Goal: Task Accomplishment & Management: Use online tool/utility

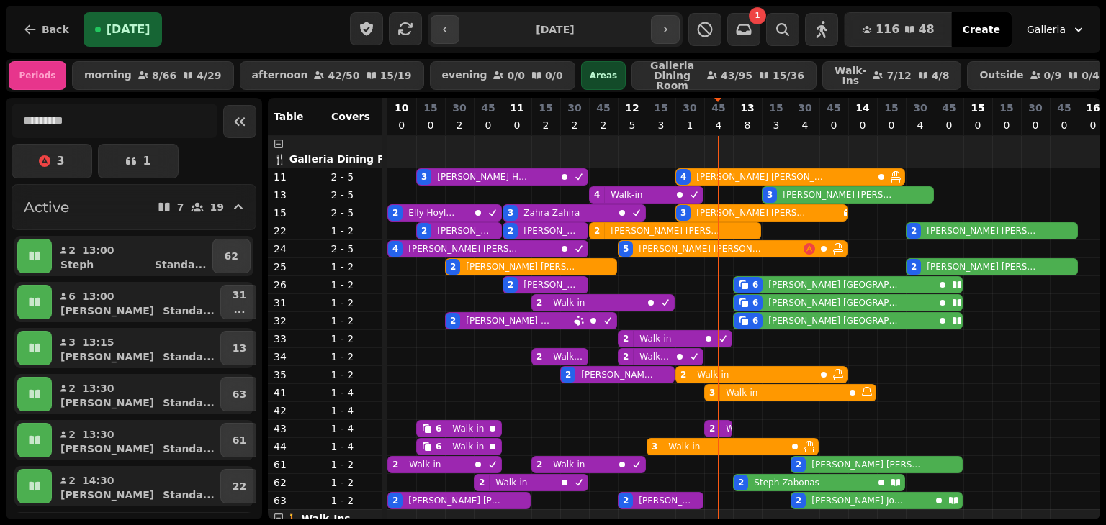
scroll to position [0, 58]
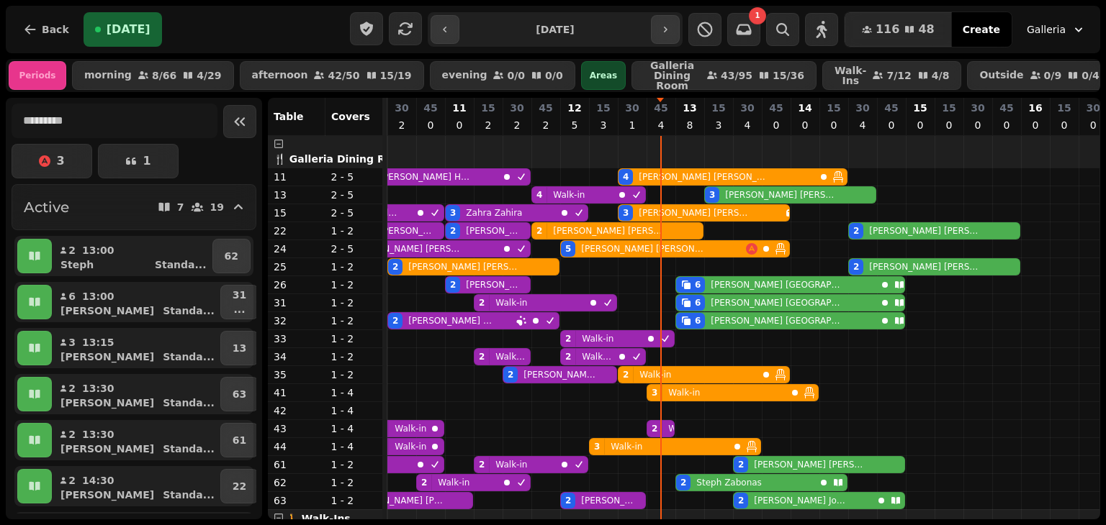
click at [578, 36] on input "**********" at bounding box center [555, 29] width 186 height 23
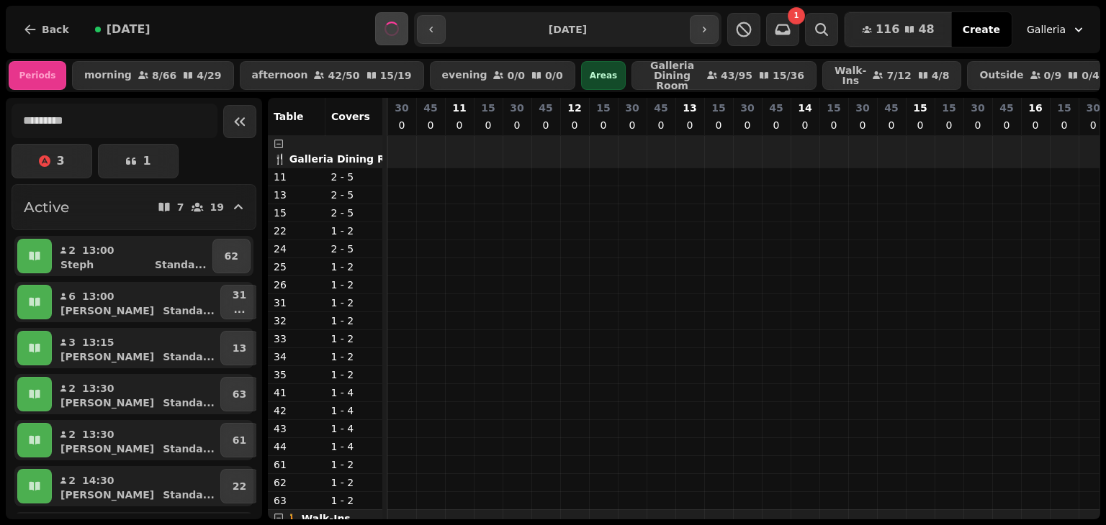
click at [552, 170] on tr at bounding box center [718, 484] width 777 height 697
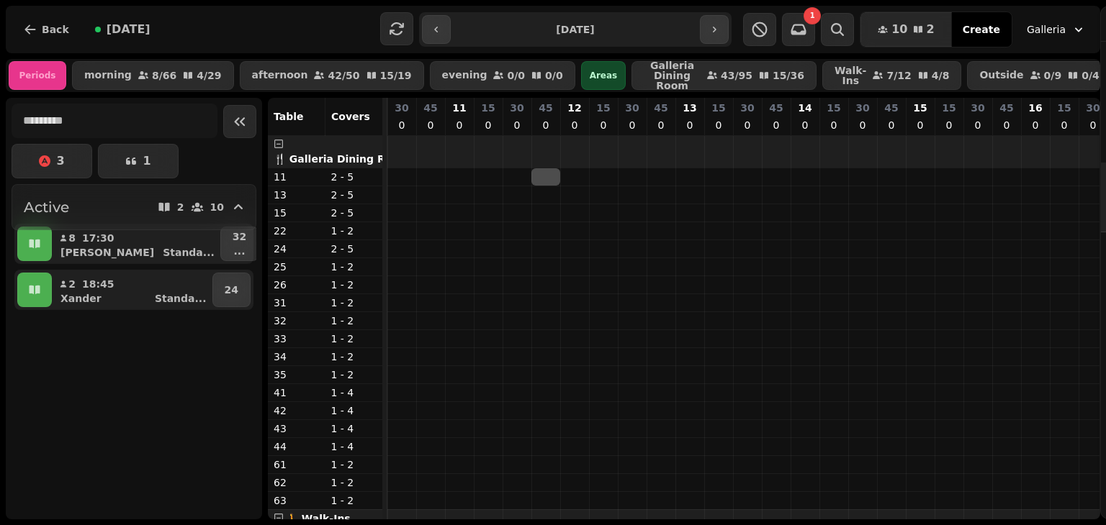
scroll to position [0, 331]
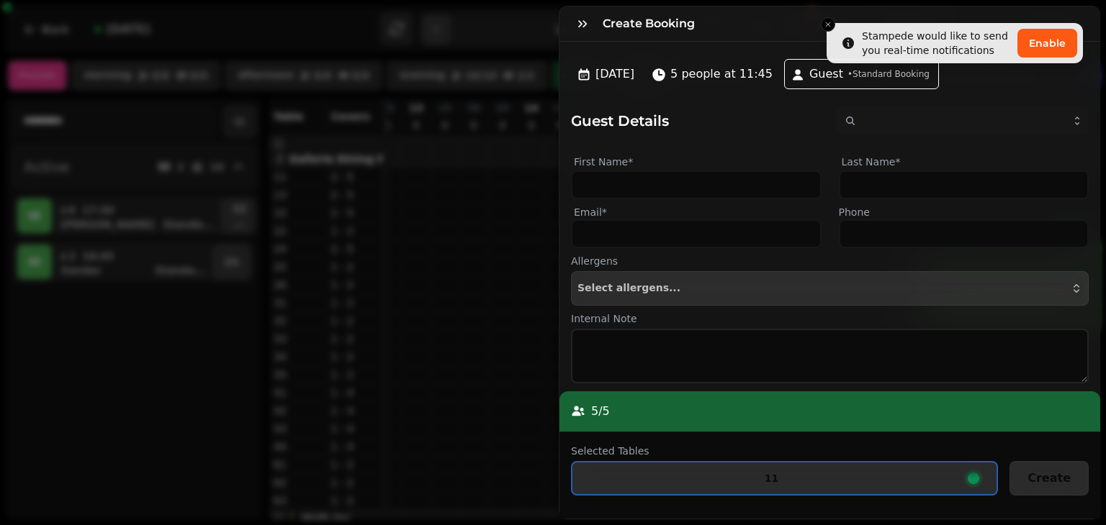
click at [828, 25] on div "Create Booking" at bounding box center [829, 23] width 541 height 35
click at [828, 24] on div "Create Booking" at bounding box center [829, 23] width 541 height 35
click at [577, 27] on icon "button" at bounding box center [582, 24] width 14 height 14
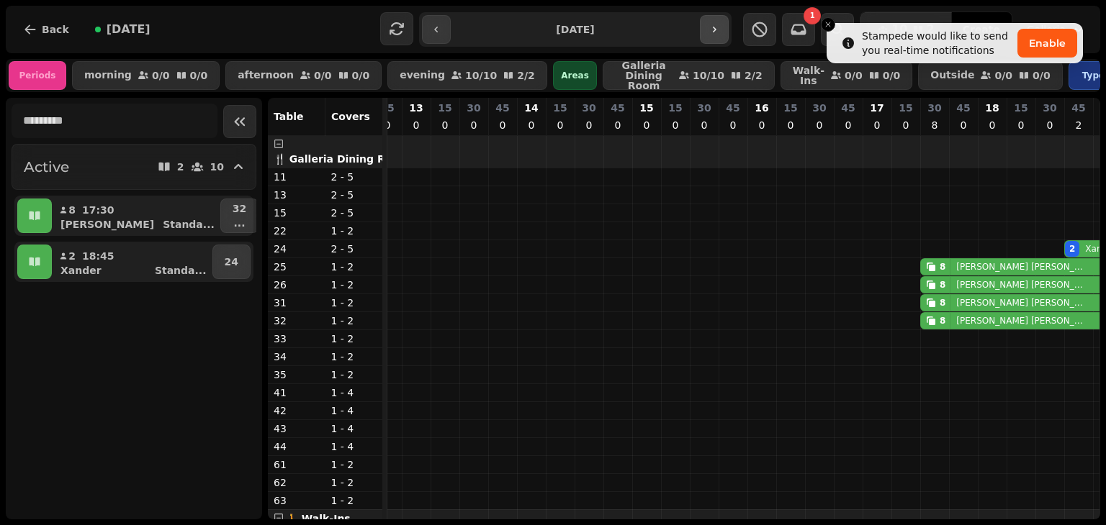
click at [709, 30] on icon "button" at bounding box center [714, 30] width 12 height 12
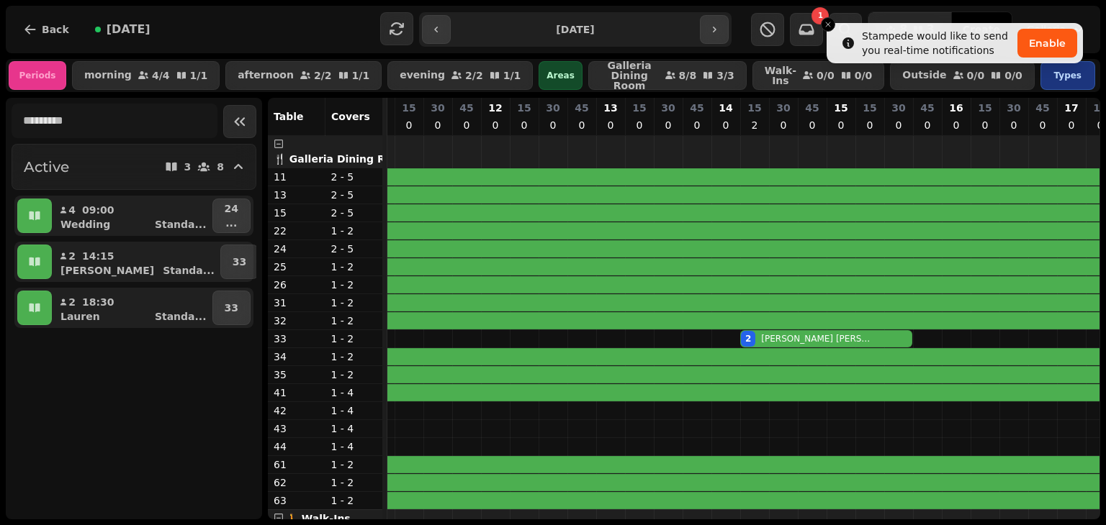
scroll to position [0, 0]
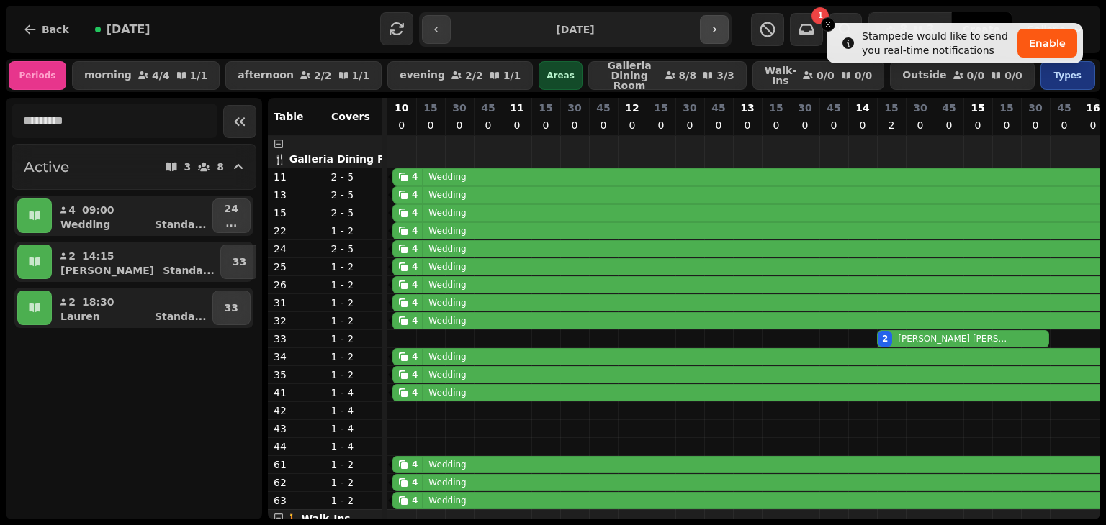
click at [710, 37] on button "button" at bounding box center [714, 29] width 29 height 29
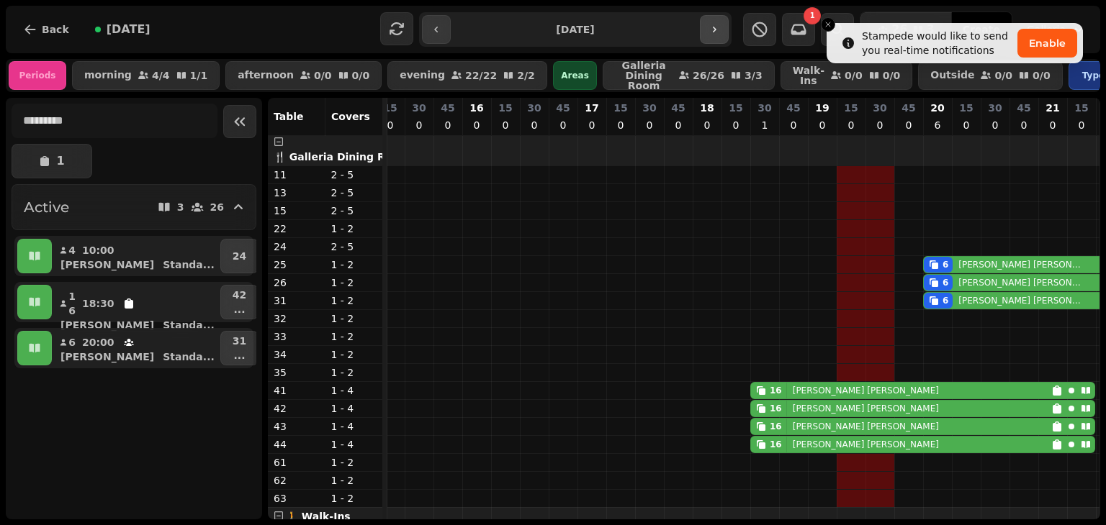
click at [702, 35] on button "button" at bounding box center [714, 29] width 29 height 29
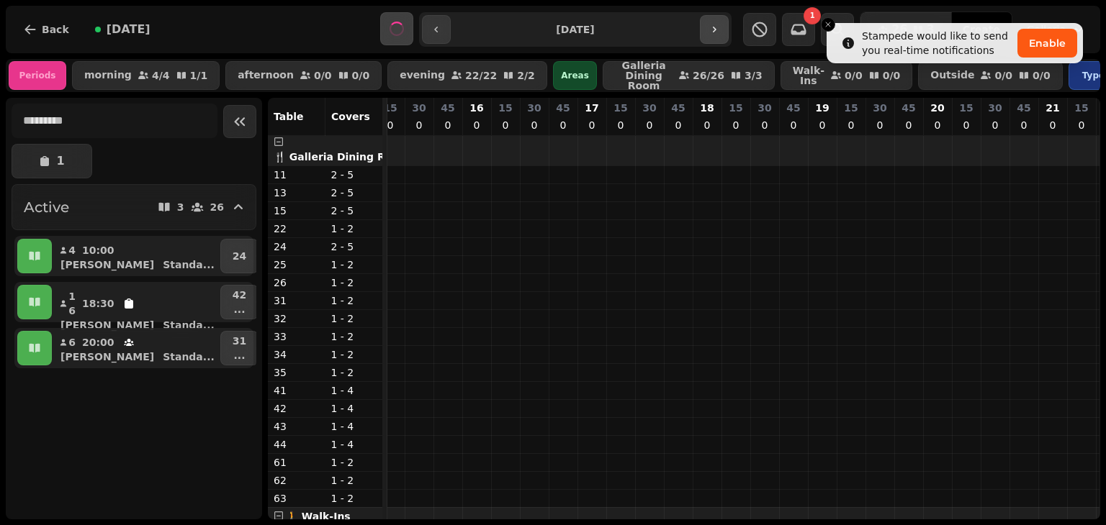
type input "**********"
